Goal: Task Accomplishment & Management: Use online tool/utility

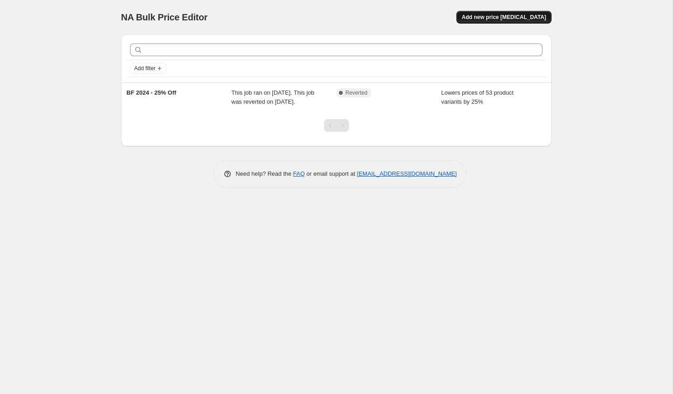
click at [491, 18] on span "Add new price [MEDICAL_DATA]" at bounding box center [504, 17] width 84 height 7
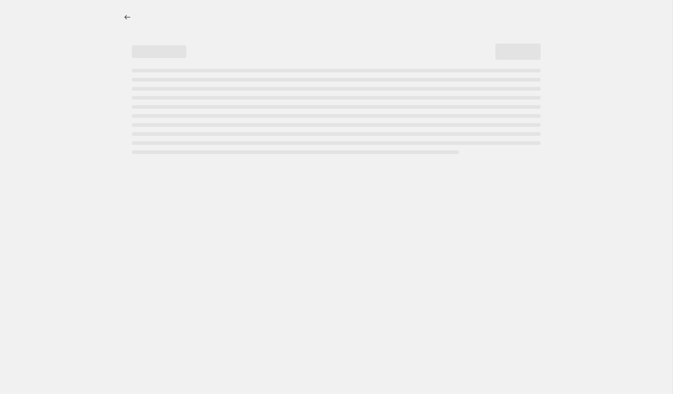
select select "percentage"
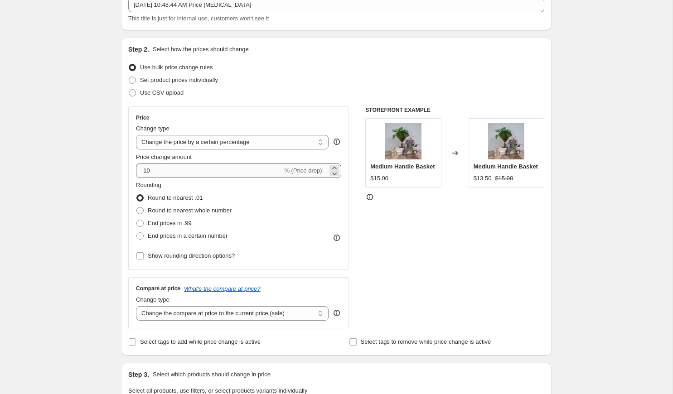
scroll to position [62, 0]
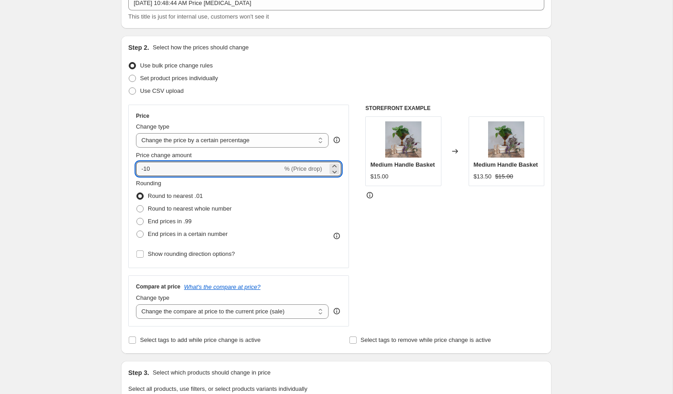
drag, startPoint x: 170, startPoint y: 169, endPoint x: 129, endPoint y: 169, distance: 41.2
click at [129, 169] on div "Price Change type Change the price to a certain amount Change the price by a ce…" at bounding box center [238, 187] width 221 height 164
type input "0"
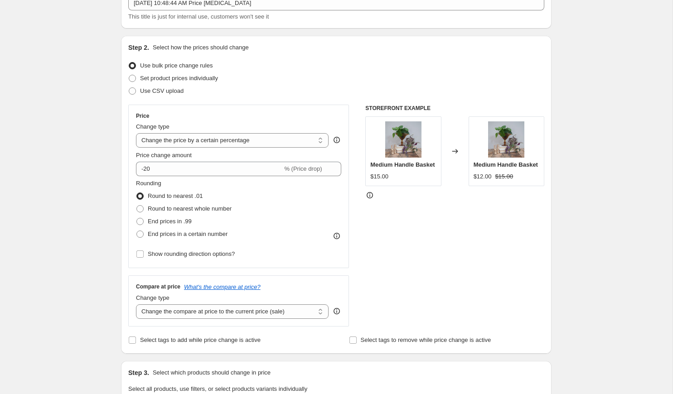
click at [95, 163] on div "Create new price [MEDICAL_DATA]. This page is ready Create new price [MEDICAL_D…" at bounding box center [336, 391] width 673 height 906
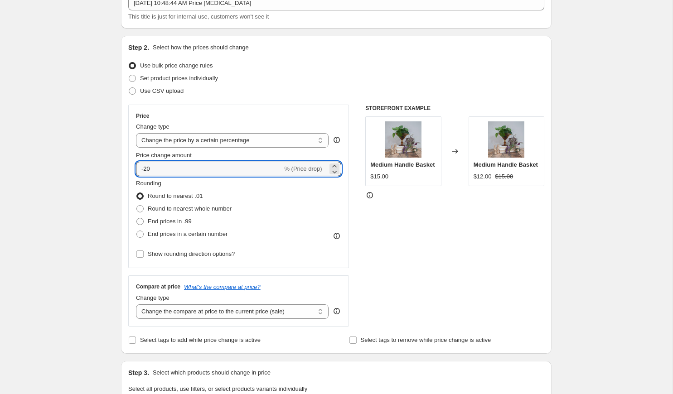
drag, startPoint x: 157, startPoint y: 167, endPoint x: 130, endPoint y: 167, distance: 27.6
click at [130, 167] on div "Price Change type Change the price to a certain amount Change the price by a ce…" at bounding box center [238, 187] width 221 height 164
type input "0"
type input "-15"
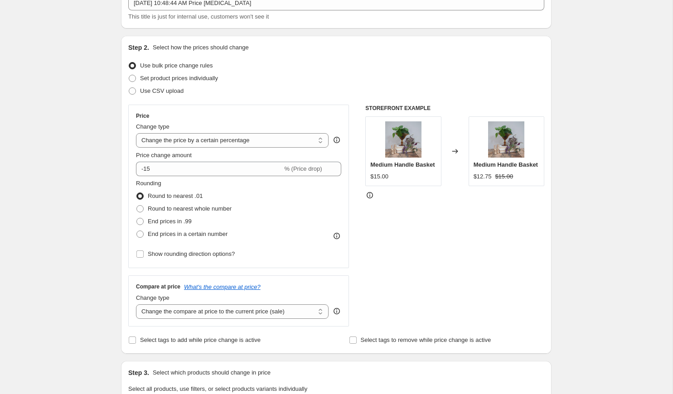
click at [87, 184] on div "Create new price [MEDICAL_DATA]. This page is ready Create new price [MEDICAL_D…" at bounding box center [336, 391] width 673 height 906
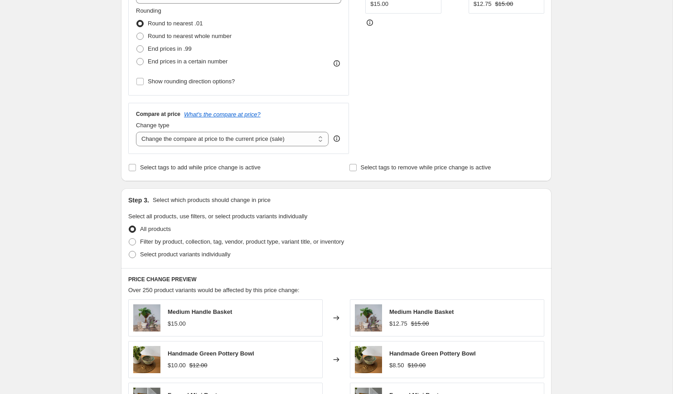
scroll to position [239, 0]
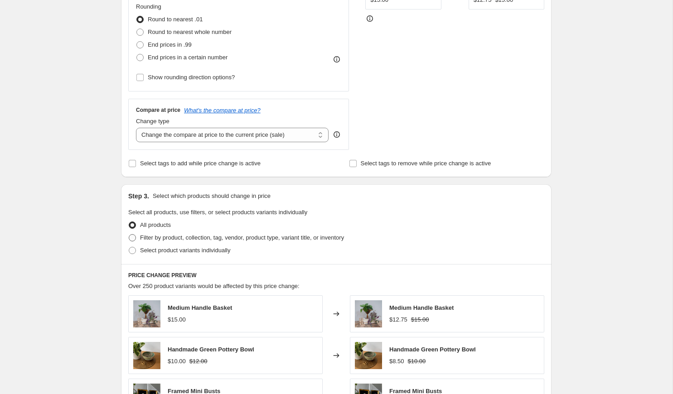
click at [138, 236] on label "Filter by product, collection, tag, vendor, product type, variant title, or inv…" at bounding box center [236, 238] width 216 height 13
click at [129, 235] on input "Filter by product, collection, tag, vendor, product type, variant title, or inv…" at bounding box center [129, 234] width 0 height 0
radio input "true"
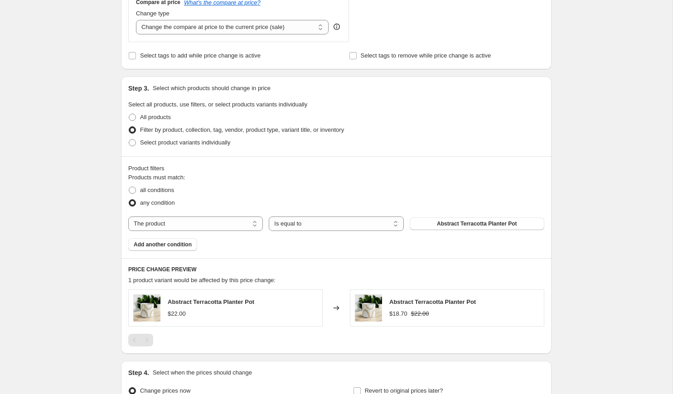
scroll to position [402, 0]
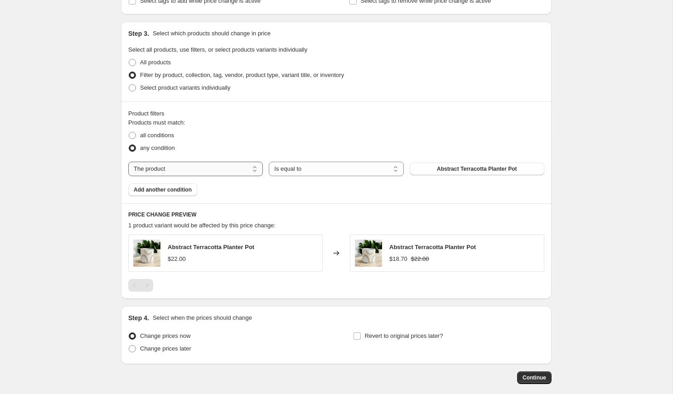
click at [215, 171] on select "The product The product's collection The product's tag The product's vendor The…" at bounding box center [195, 169] width 135 height 15
select select "collection"
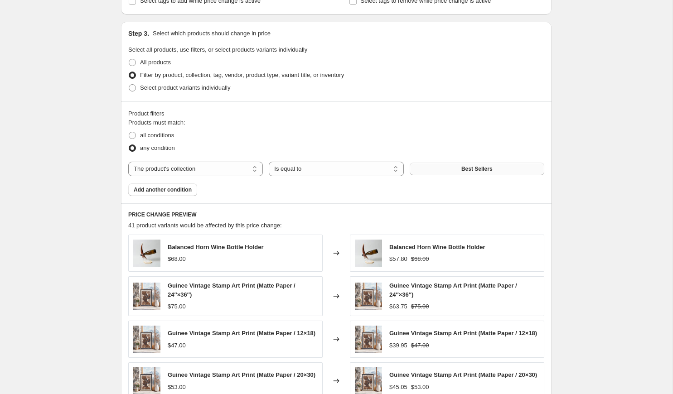
click at [448, 164] on button "Best Sellers" at bounding box center [477, 169] width 135 height 13
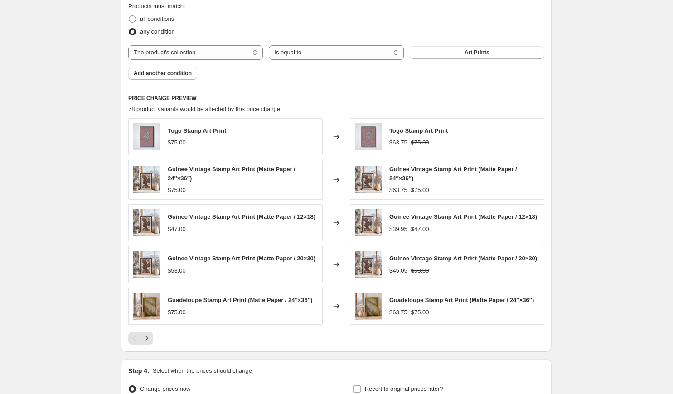
scroll to position [540, 0]
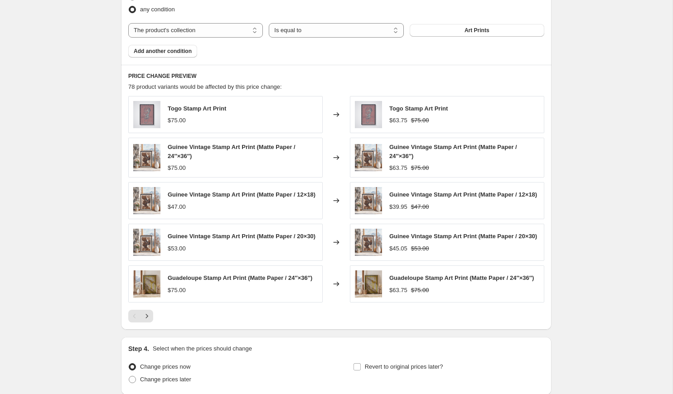
click at [154, 322] on div at bounding box center [336, 316] width 416 height 13
click at [148, 321] on icon "Next" at bounding box center [146, 316] width 9 height 9
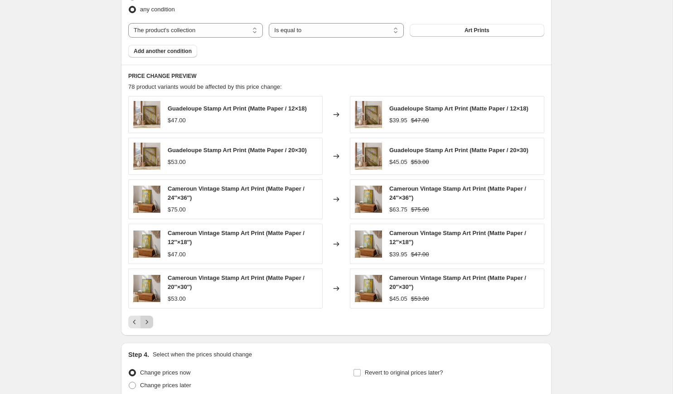
click at [148, 322] on icon "Next" at bounding box center [146, 322] width 9 height 9
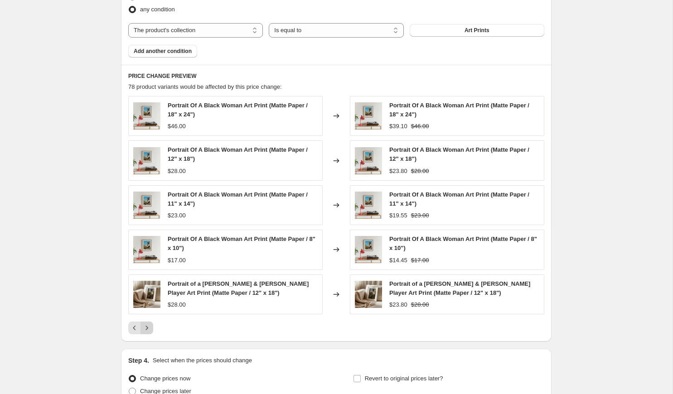
click at [148, 324] on icon "Next" at bounding box center [146, 328] width 9 height 9
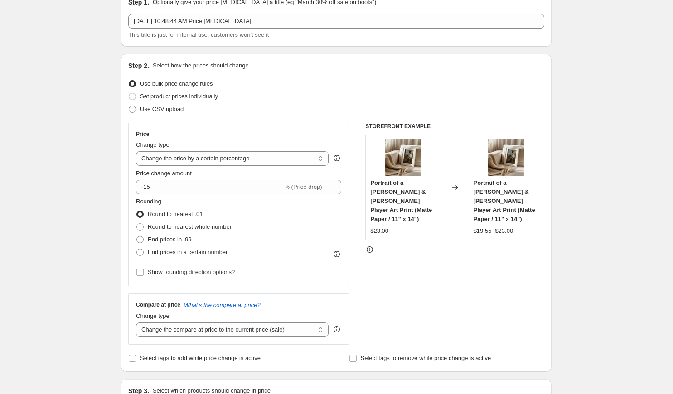
scroll to position [0, 0]
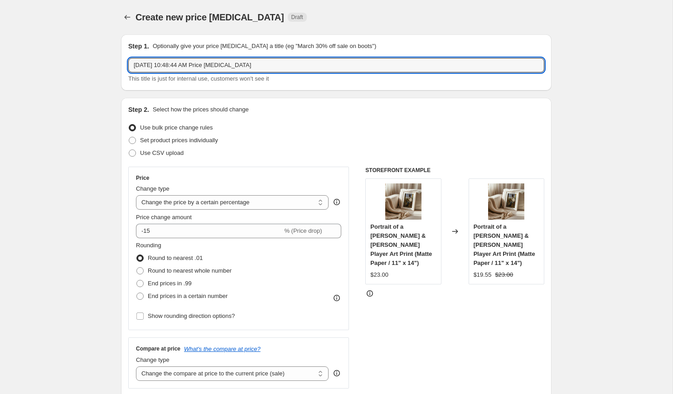
drag, startPoint x: 268, startPoint y: 68, endPoint x: 117, endPoint y: 68, distance: 150.5
click at [197, 63] on input "[DATE] Sale - 15% off Art Prints" at bounding box center [336, 65] width 416 height 15
type input "[DATE] Sale - 15% Off Art Prints"
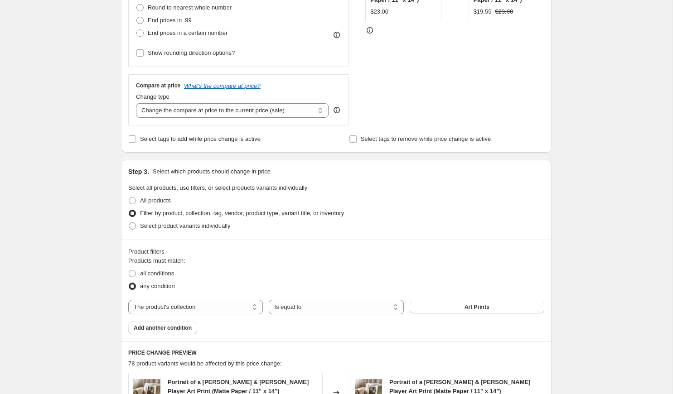
scroll to position [265, 0]
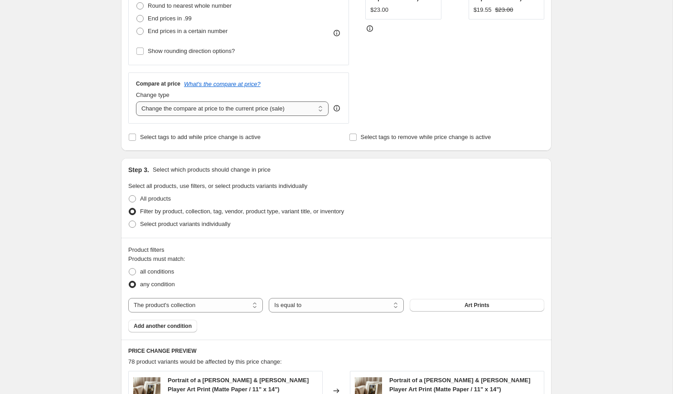
click at [220, 106] on select "Change the compare at price to the current price (sale) Change the compare at p…" at bounding box center [232, 109] width 193 height 15
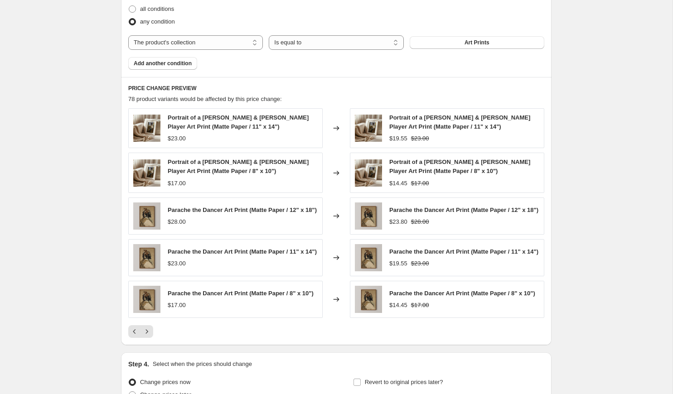
scroll to position [624, 0]
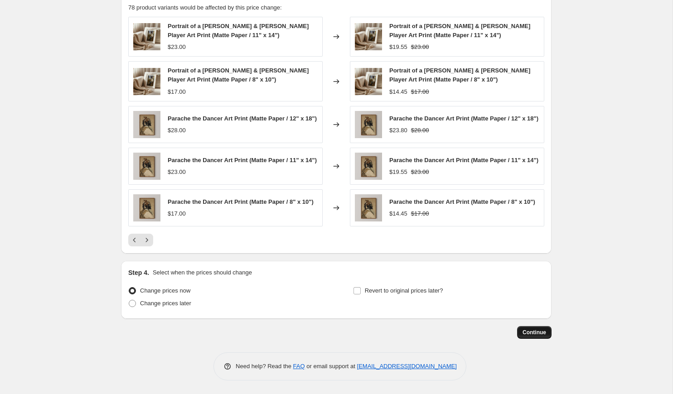
click at [523, 330] on span "Continue" at bounding box center [535, 332] width 24 height 7
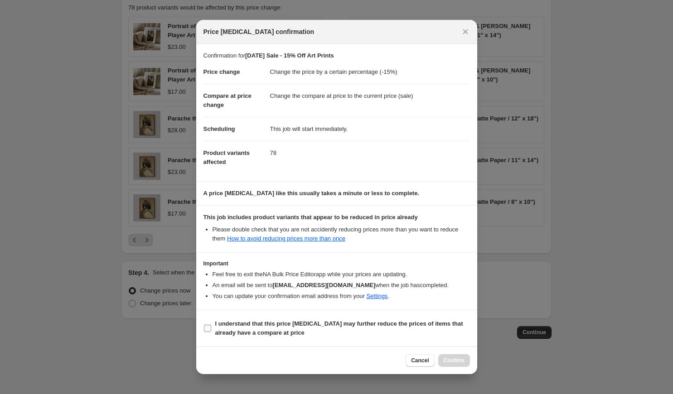
click at [210, 327] on input "I understand that this price [MEDICAL_DATA] may further reduce the prices of it…" at bounding box center [207, 328] width 7 height 7
checkbox input "true"
click at [458, 358] on span "Confirm" at bounding box center [454, 360] width 21 height 7
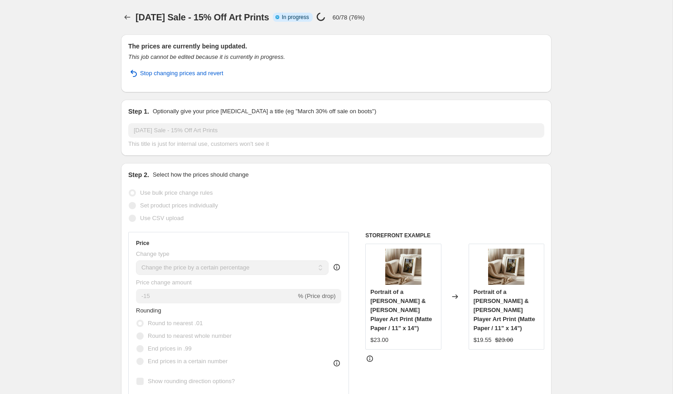
select select "percentage"
select select "collection"
